Goal: Transaction & Acquisition: Purchase product/service

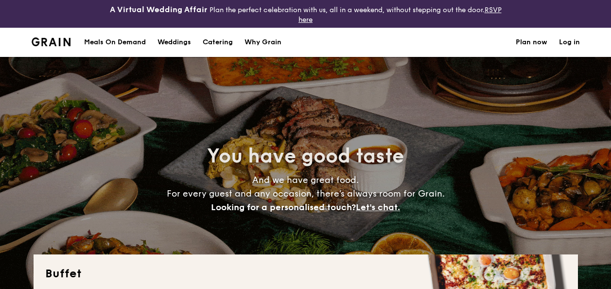
select select
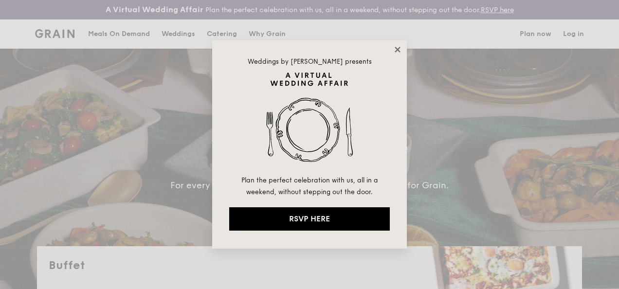
click at [395, 48] on icon at bounding box center [396, 49] width 5 height 5
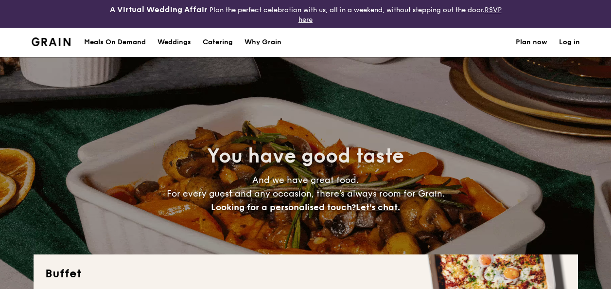
click at [225, 42] on h1 "Catering" at bounding box center [218, 42] width 30 height 29
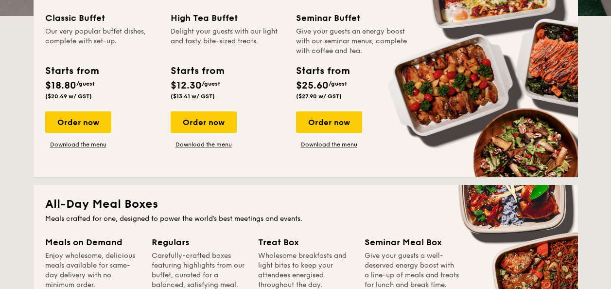
scroll to position [195, 0]
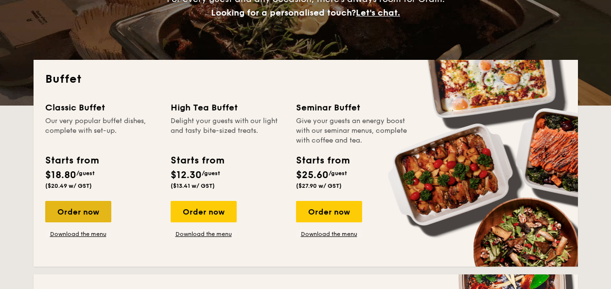
click at [89, 212] on div "Order now" at bounding box center [78, 211] width 66 height 21
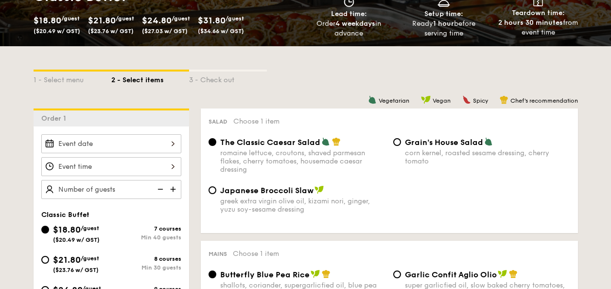
scroll to position [290, 0]
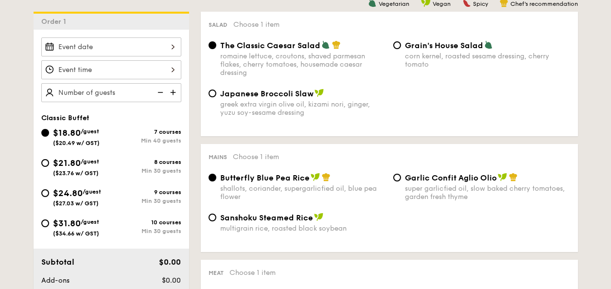
click at [75, 161] on span "$21.80" at bounding box center [67, 163] width 28 height 11
click at [49, 161] on input "$21.80 /guest ($23.76 w/ GST) 8 courses Min 30 guests" at bounding box center [45, 163] width 8 height 8
radio input "true"
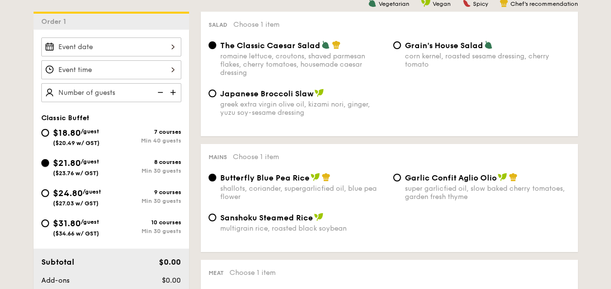
radio input "true"
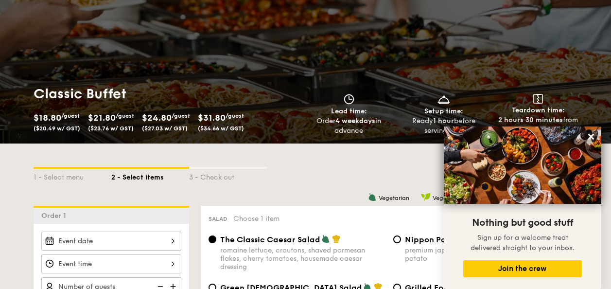
scroll to position [0, 0]
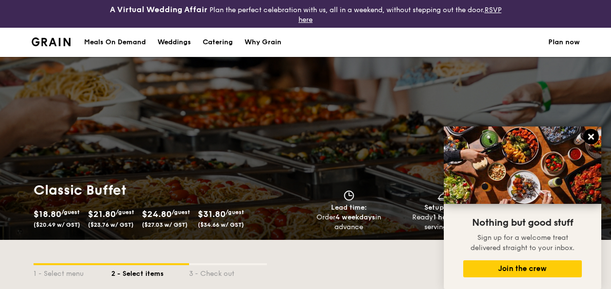
click at [592, 134] on icon at bounding box center [591, 136] width 9 height 9
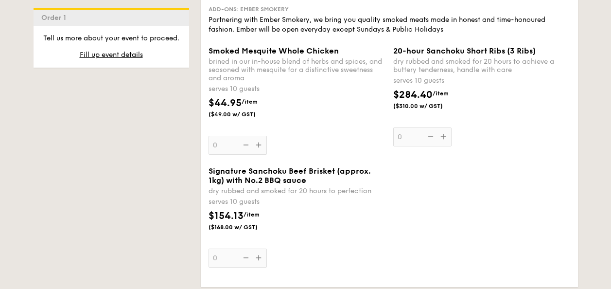
scroll to position [2445, 0]
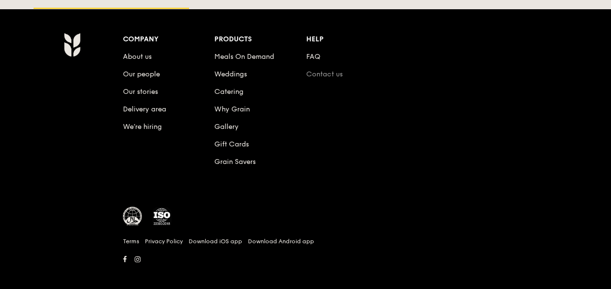
click at [331, 70] on link "Contact us" at bounding box center [324, 74] width 36 height 8
